Goal: Information Seeking & Learning: Understand process/instructions

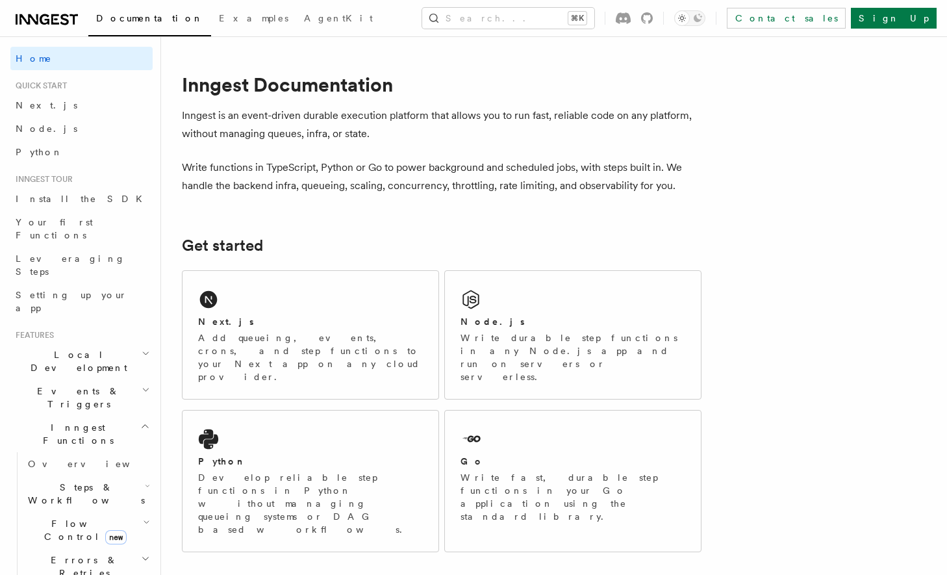
click at [69, 475] on h2 "Steps & Workflows" at bounding box center [88, 493] width 130 height 36
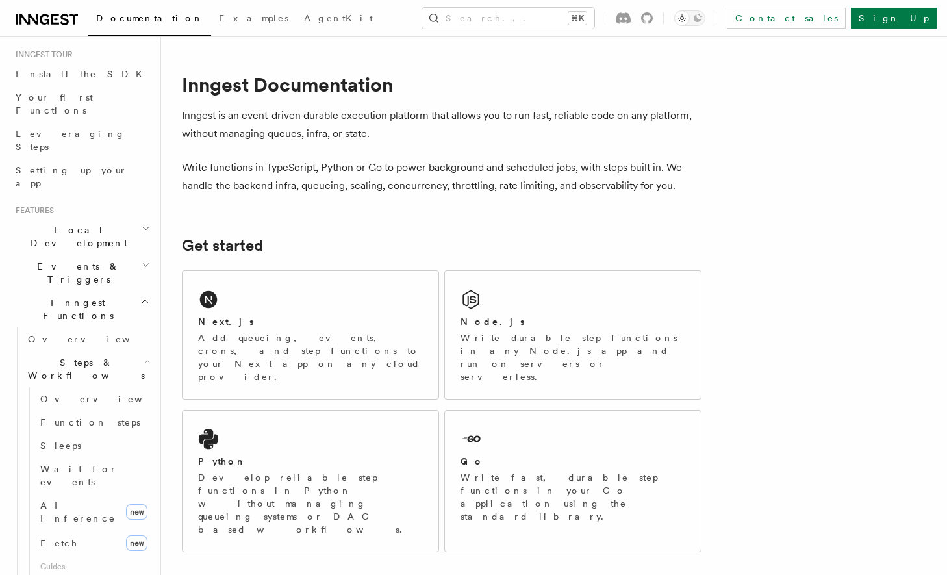
scroll to position [126, 0]
click at [74, 462] on span "Wait for events" at bounding box center [78, 473] width 77 height 23
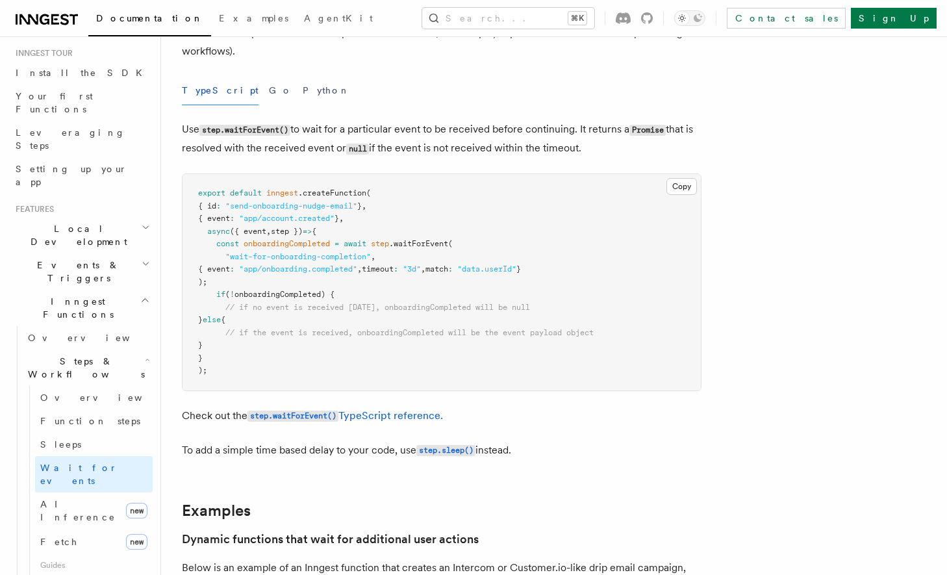
scroll to position [136, 0]
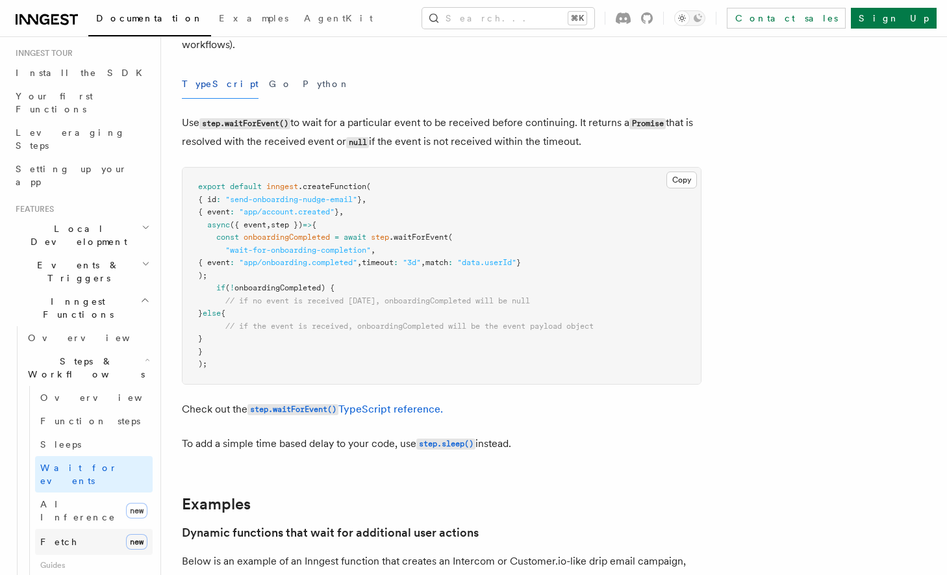
click at [95, 529] on link "Fetch new" at bounding box center [94, 542] width 118 height 26
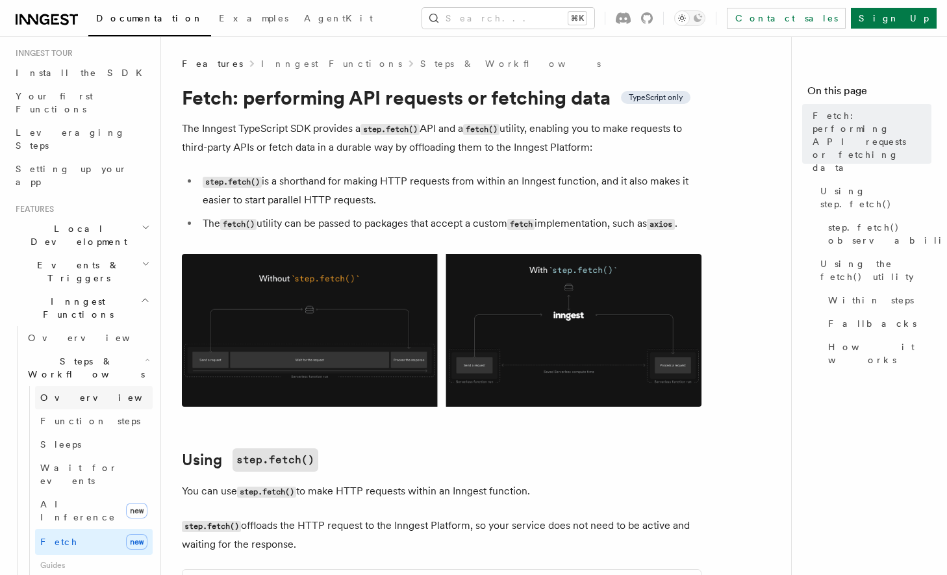
click at [64, 386] on link "Overview" at bounding box center [94, 397] width 118 height 23
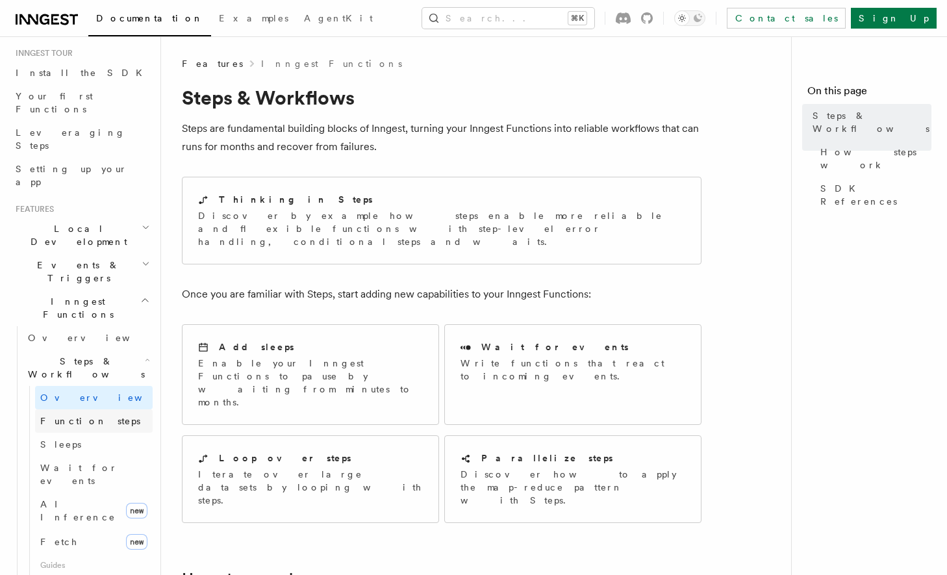
click at [51, 416] on span "Function steps" at bounding box center [90, 421] width 100 height 10
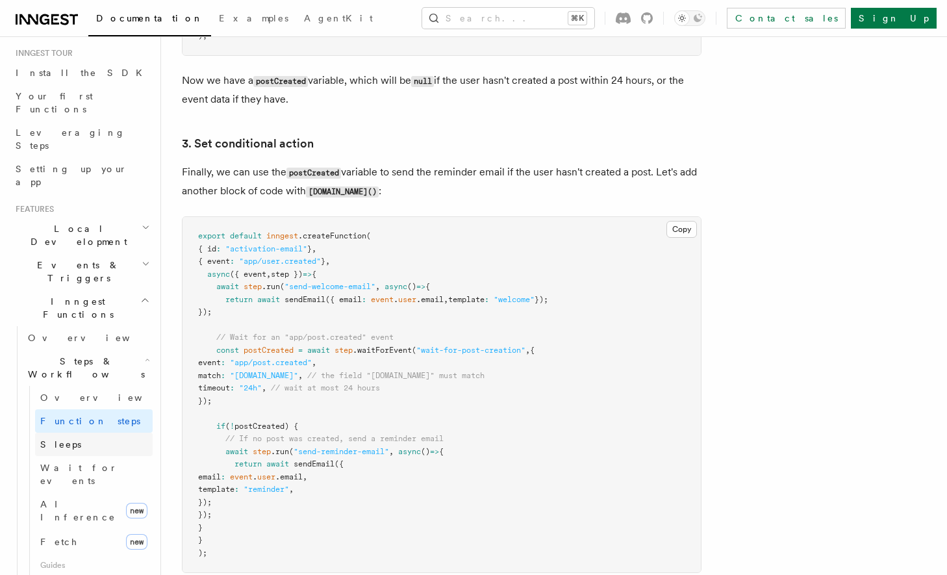
scroll to position [1632, 0]
